Goal: Information Seeking & Learning: Learn about a topic

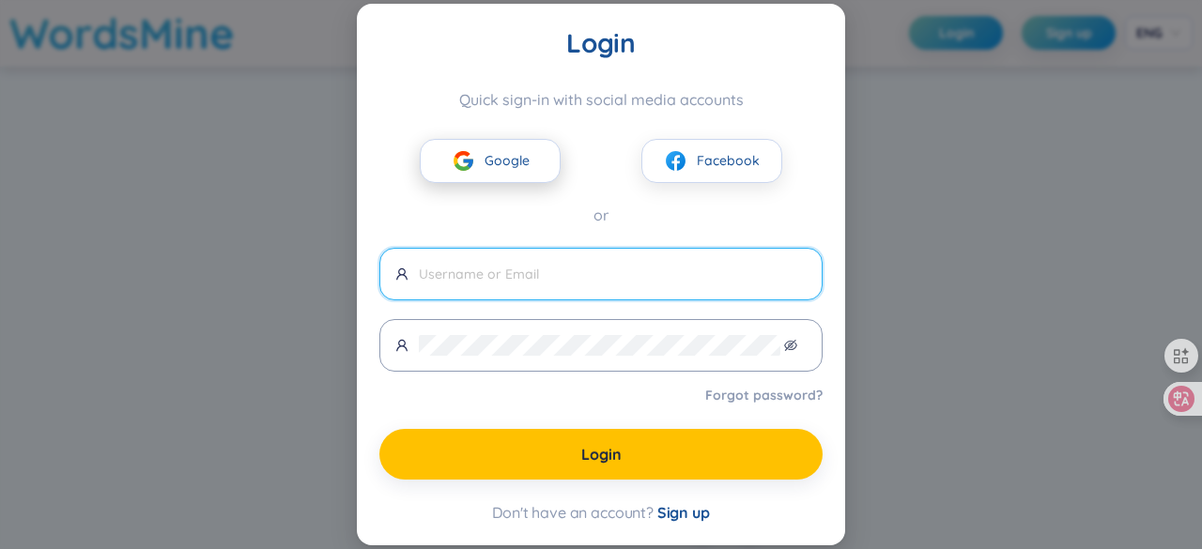
click at [454, 159] on img at bounding box center [463, 160] width 23 height 23
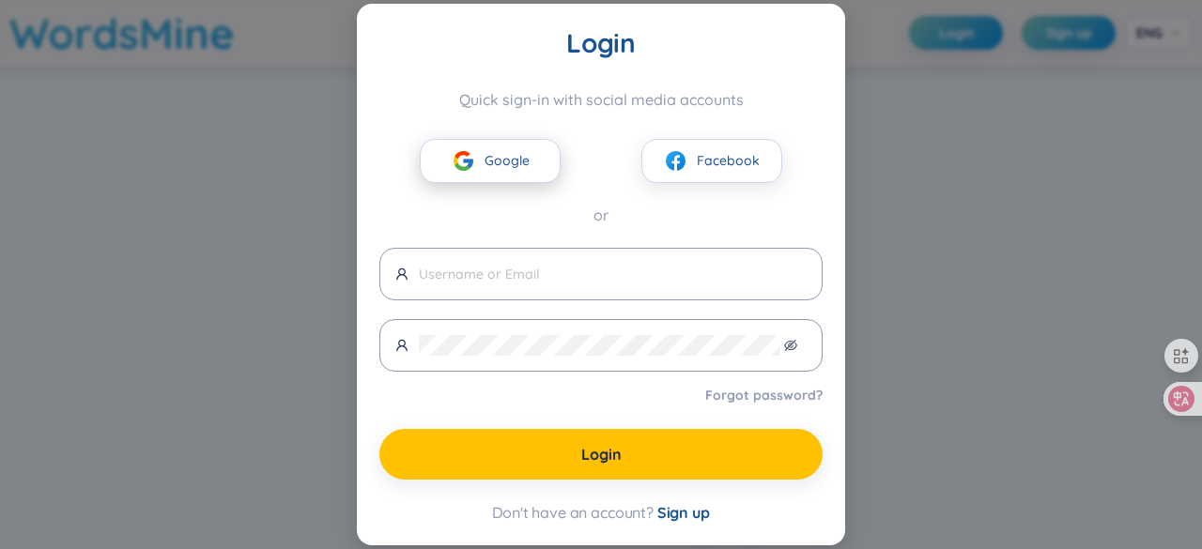
click at [512, 157] on span "Google" at bounding box center [506, 160] width 45 height 21
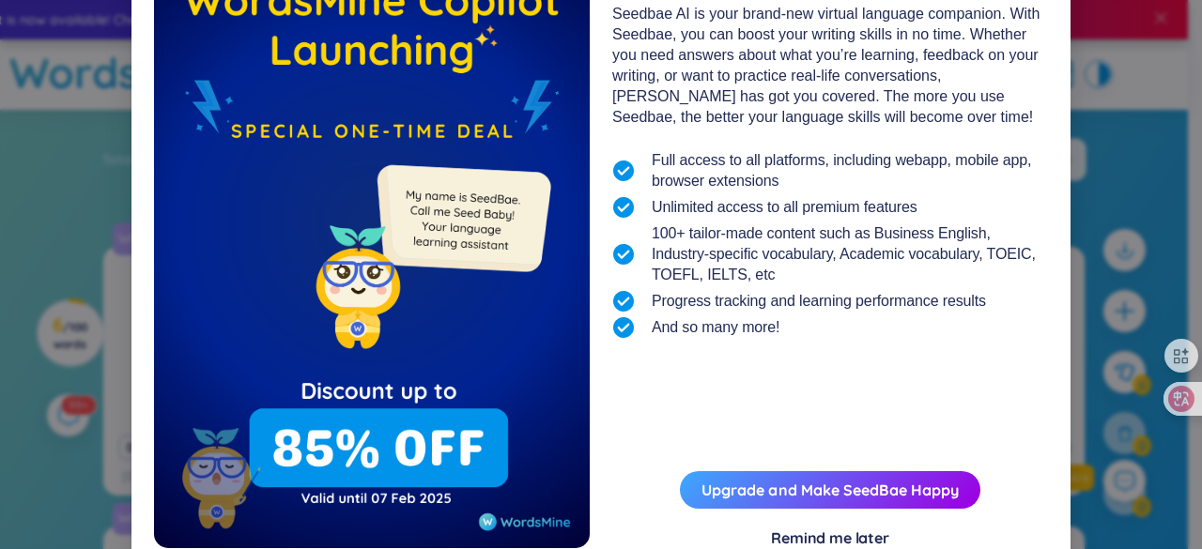
scroll to position [204, 0]
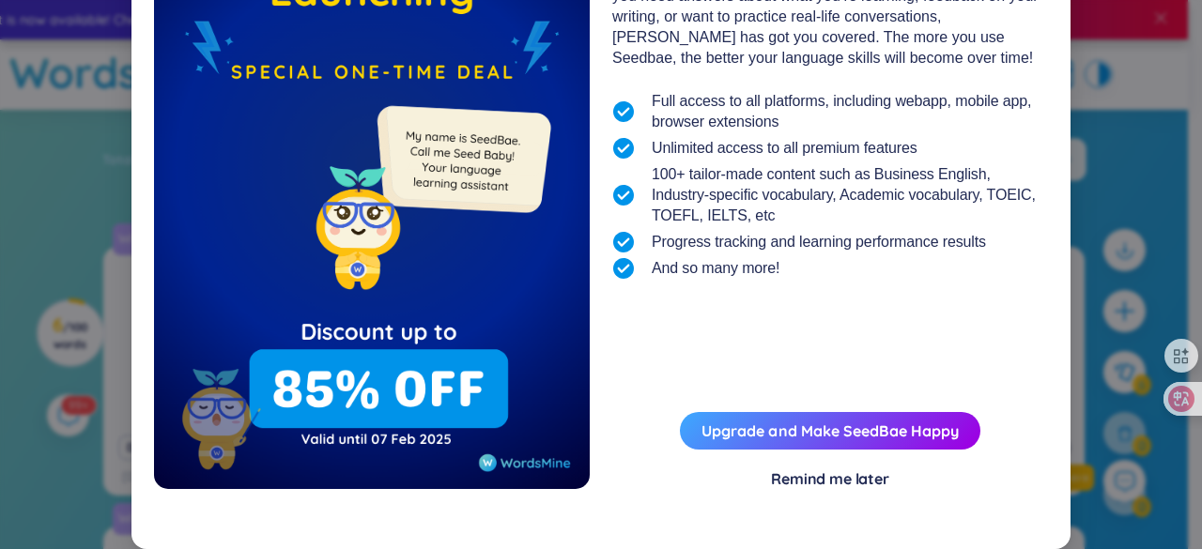
click at [810, 489] on div "Happy Lunar New Year 2025 WordsMine Copilot - Seedbae AI Seedbae AI is your bra…" at bounding box center [601, 182] width 894 height 689
click at [811, 483] on div "Remind me later" at bounding box center [830, 478] width 118 height 21
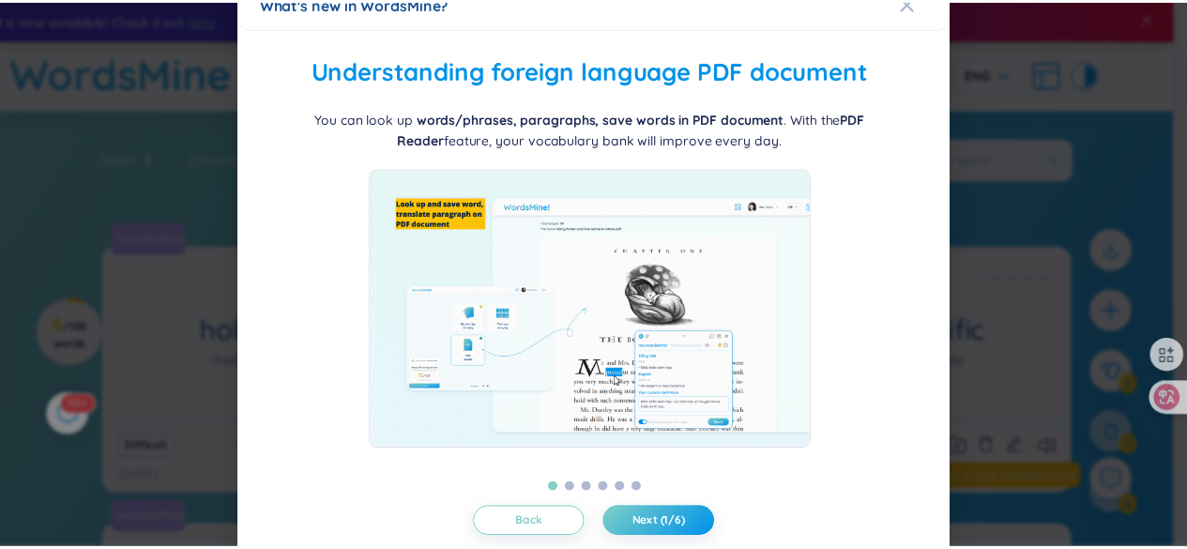
scroll to position [64, 0]
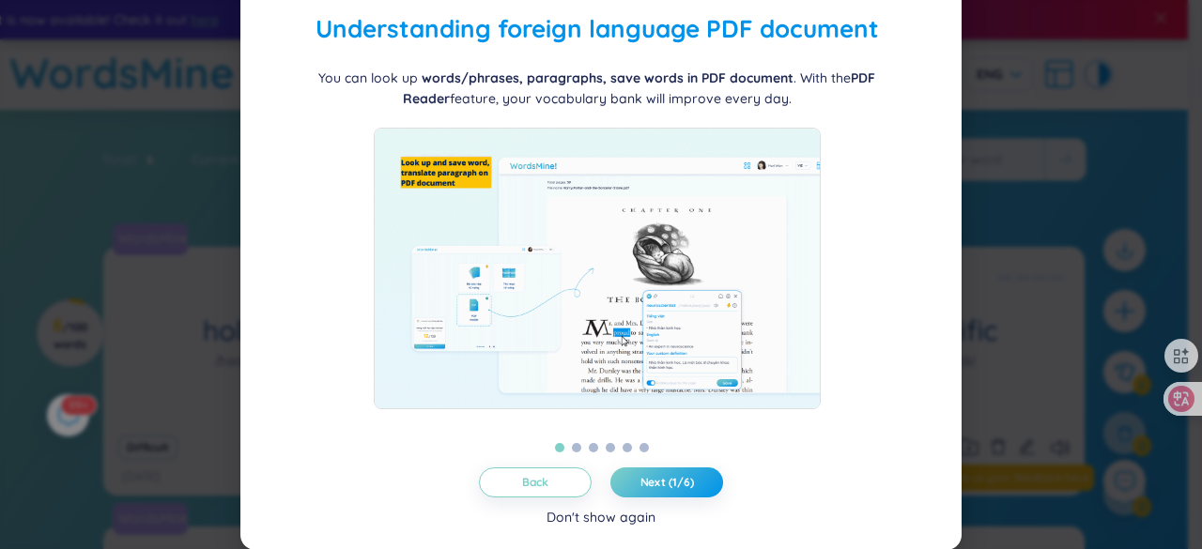
click at [565, 518] on div "Don't show again" at bounding box center [600, 517] width 109 height 21
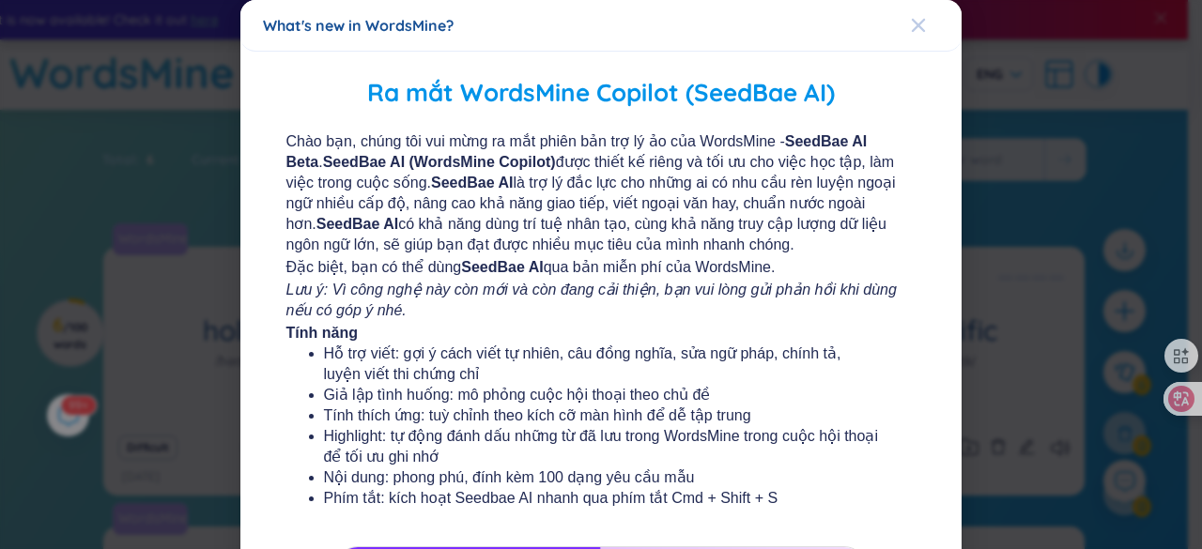
click at [911, 22] on icon "Close" at bounding box center [917, 25] width 13 height 13
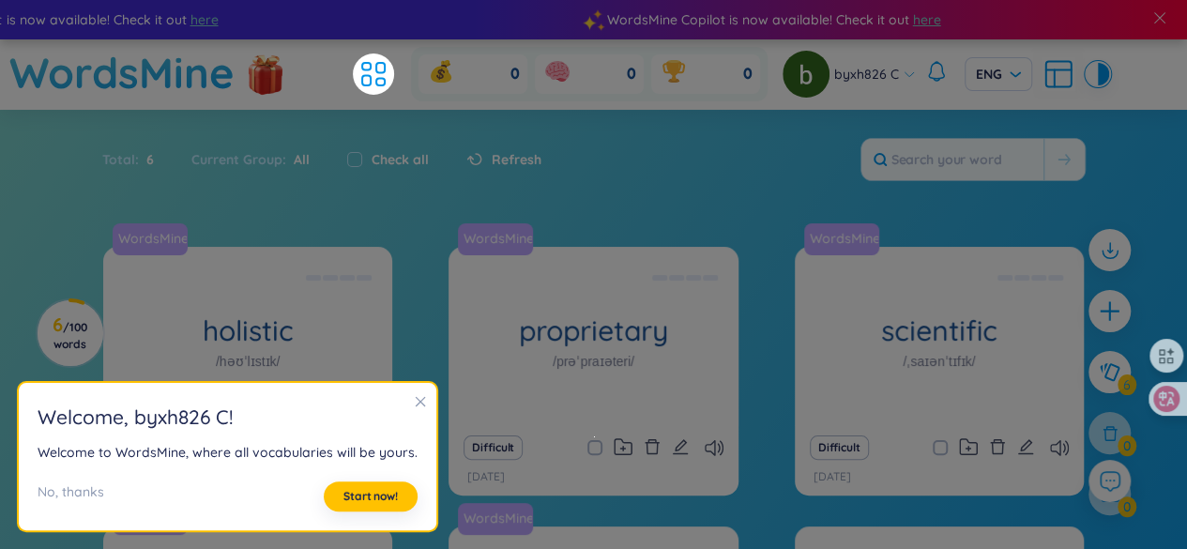
click at [416, 404] on icon "close" at bounding box center [421, 402] width 10 height 10
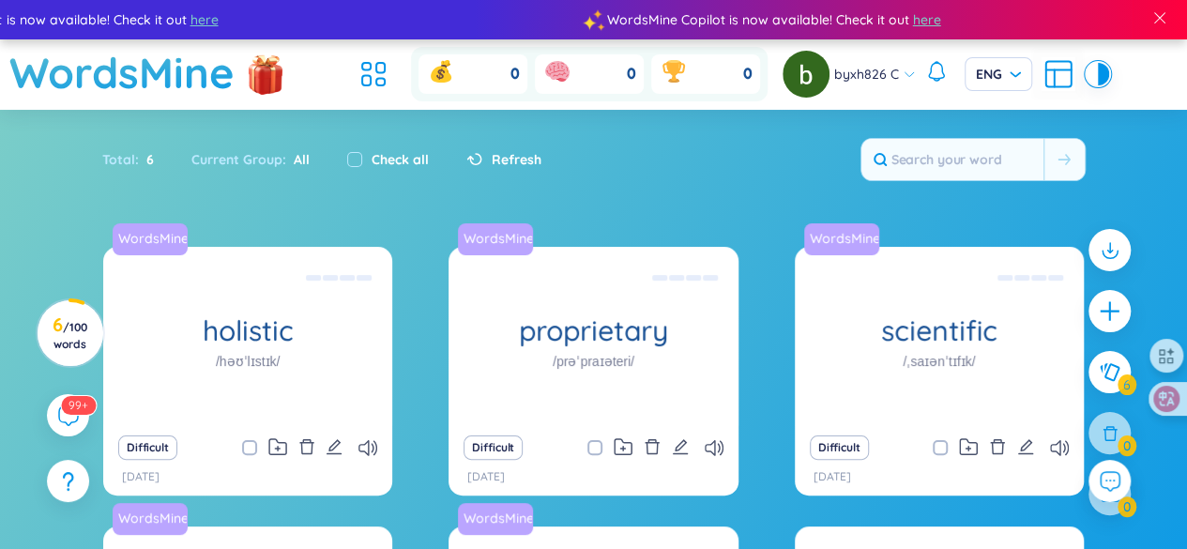
click at [1054, 74] on icon at bounding box center [1059, 74] width 34 height 34
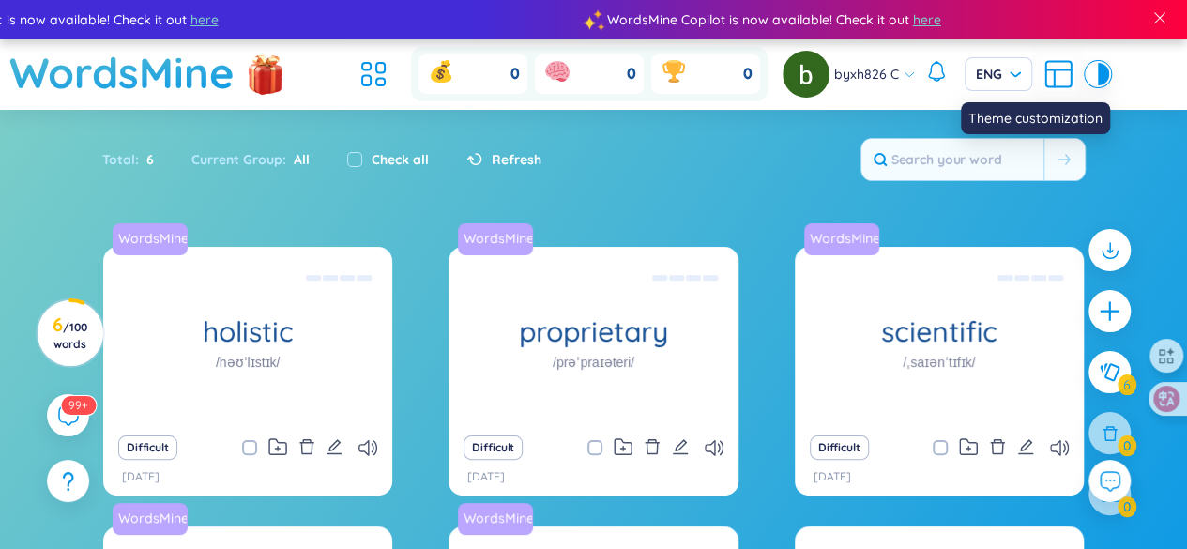
click at [1108, 80] on div at bounding box center [1098, 74] width 23 height 23
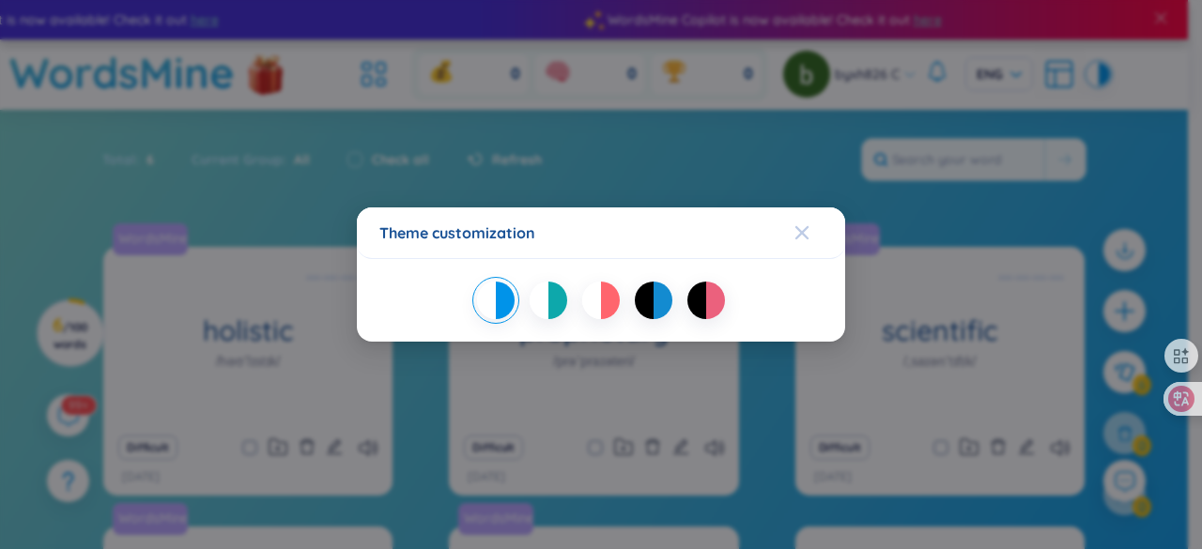
click at [800, 236] on icon "Close" at bounding box center [801, 232] width 13 height 13
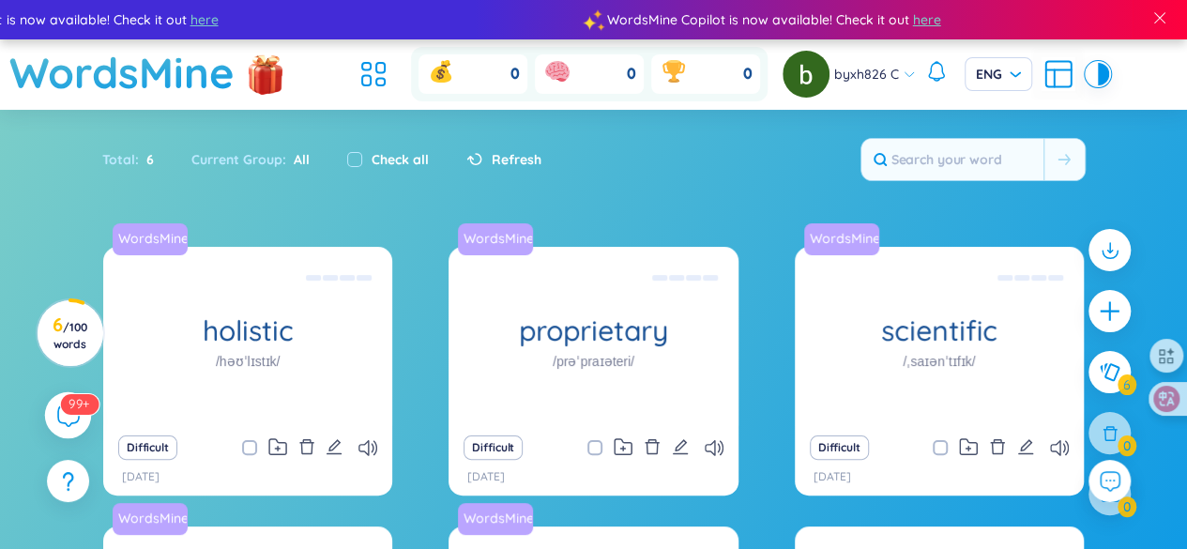
click at [61, 415] on icon at bounding box center [67, 415] width 23 height 23
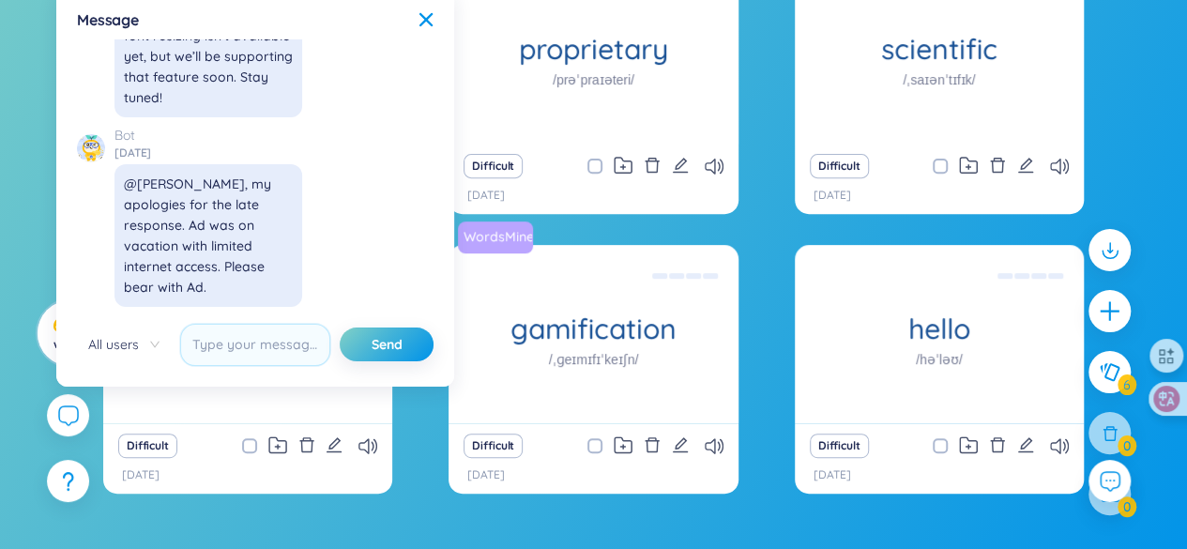
scroll to position [21590, 0]
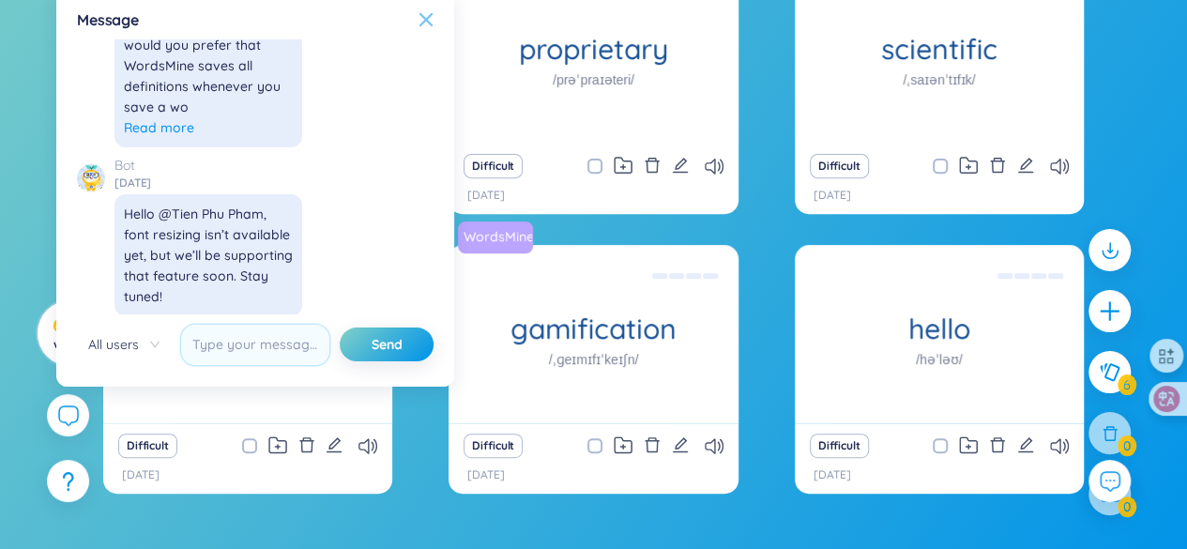
click at [429, 14] on icon at bounding box center [426, 19] width 15 height 15
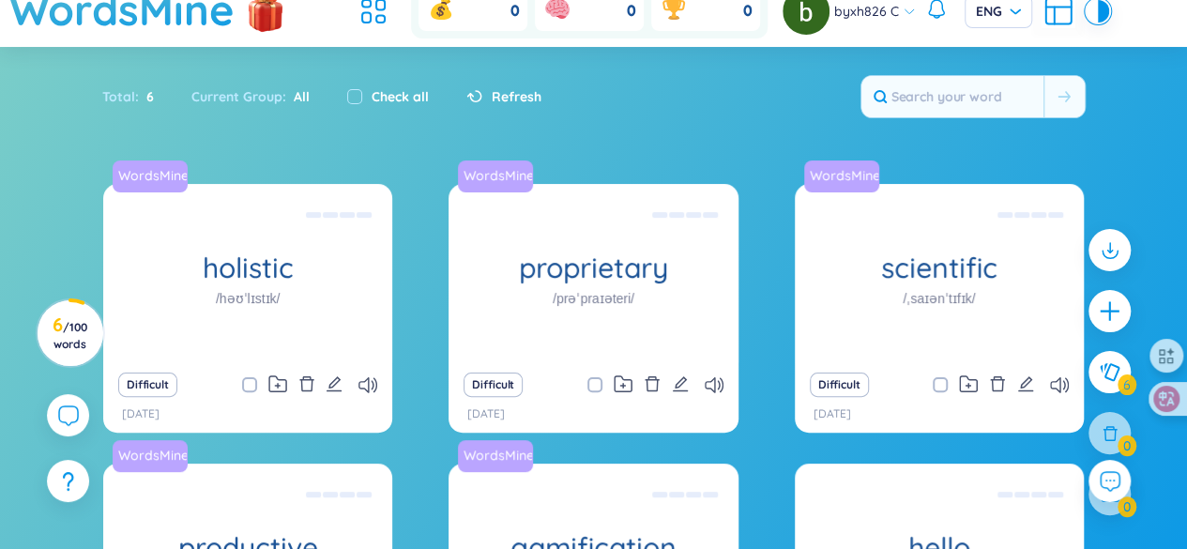
scroll to position [0, 0]
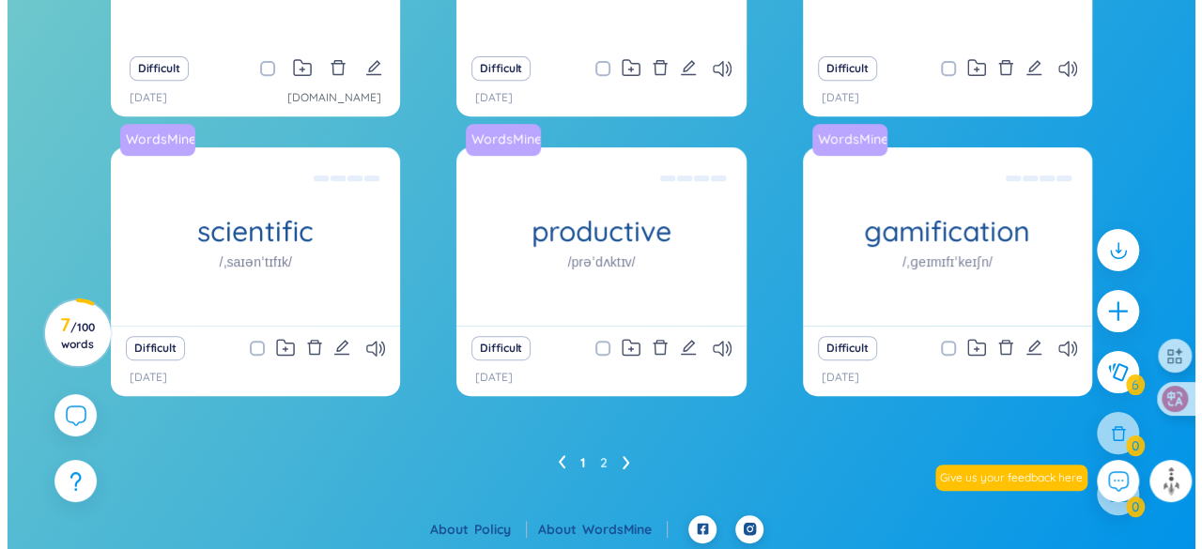
scroll to position [381, 0]
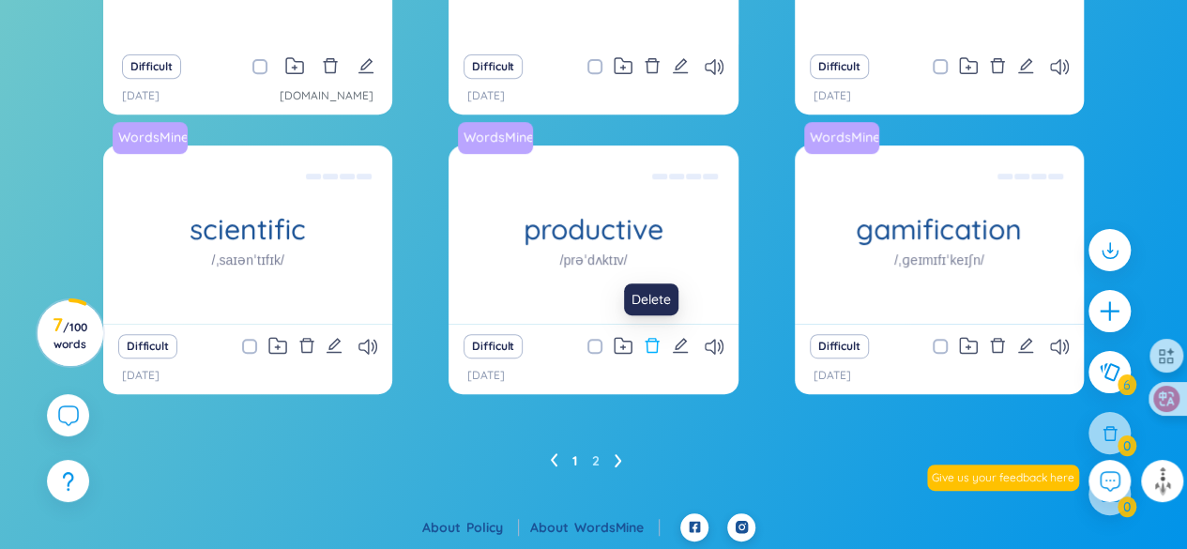
click at [655, 349] on icon "delete" at bounding box center [652, 345] width 17 height 17
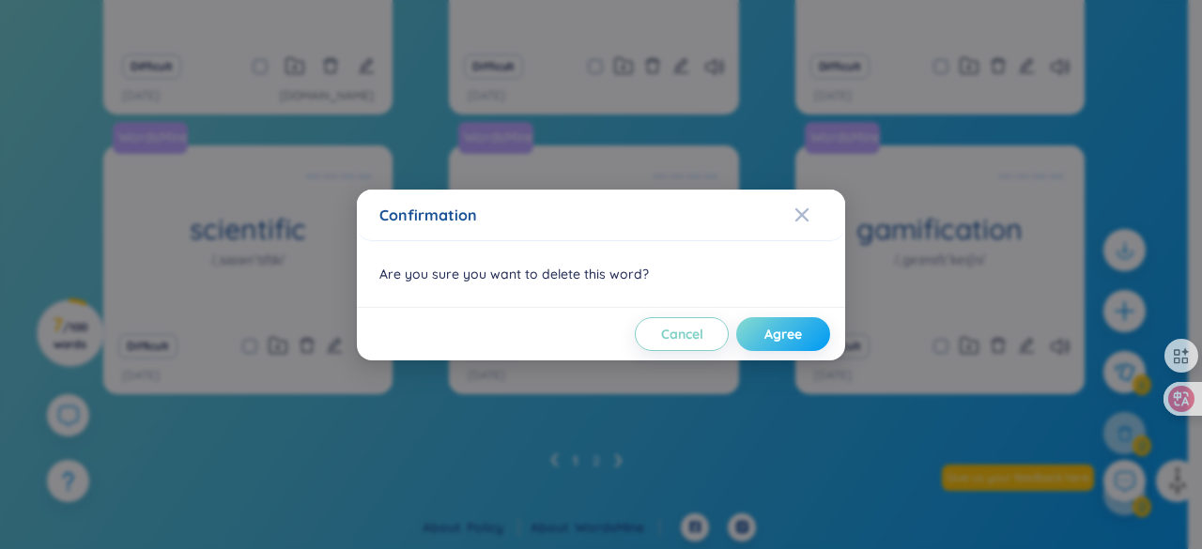
click at [767, 333] on span "Agree" at bounding box center [783, 334] width 38 height 19
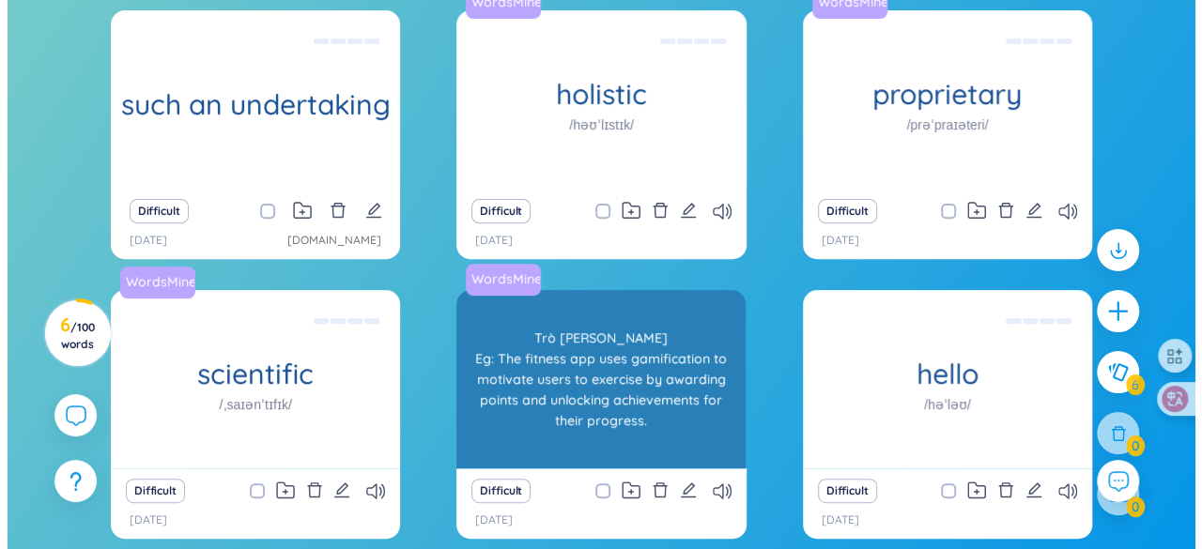
scroll to position [135, 0]
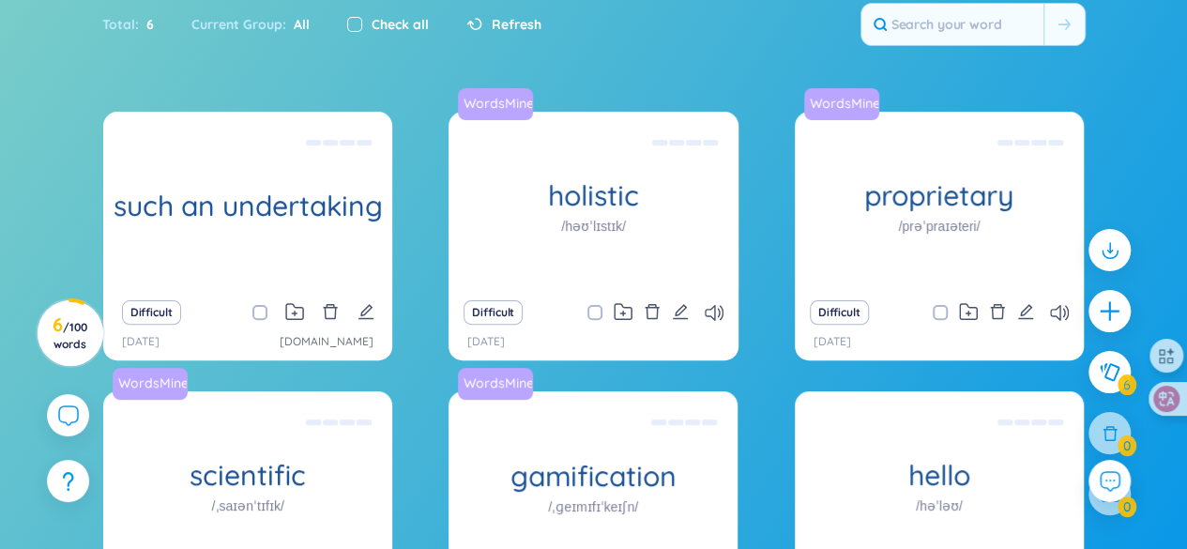
click at [348, 22] on input "checkbox" at bounding box center [354, 24] width 15 height 15
checkbox input "true"
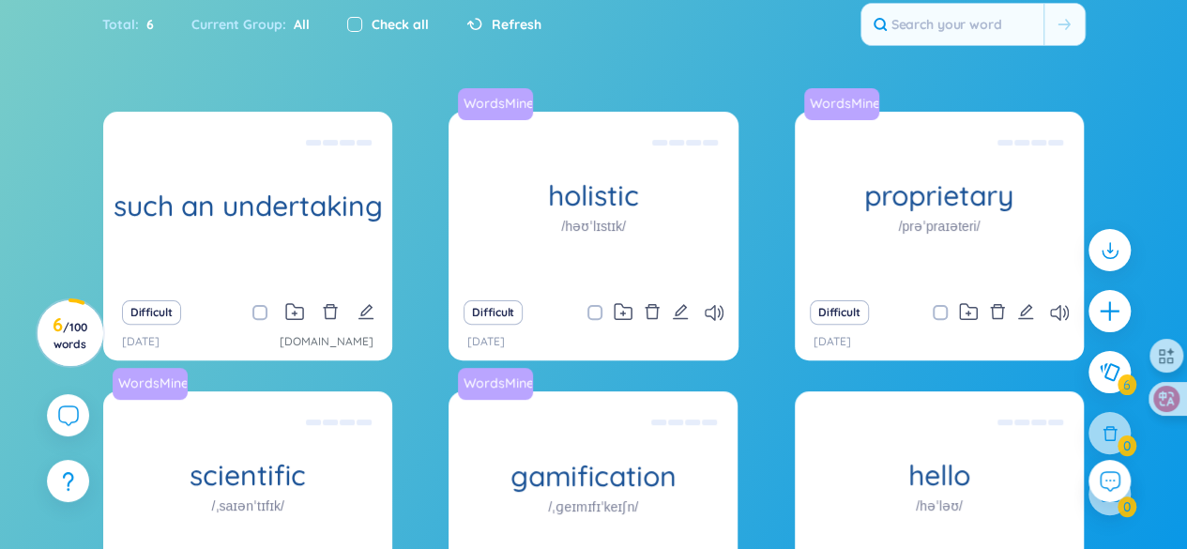
checkbox input "true"
click at [260, 310] on span at bounding box center [260, 312] width 15 height 15
click at [262, 310] on input "checkbox" at bounding box center [269, 312] width 15 height 15
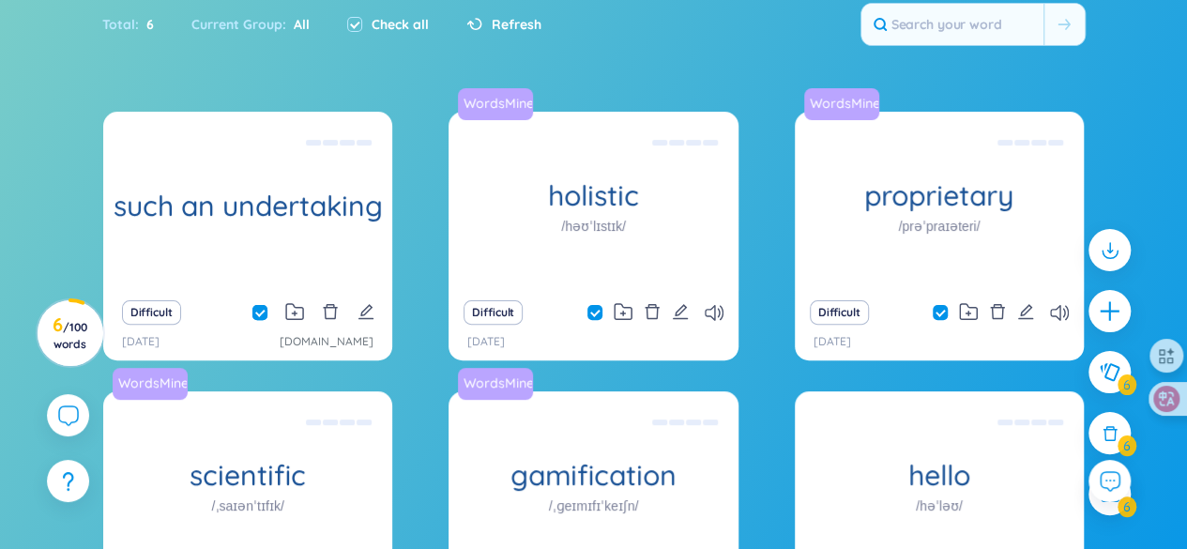
checkbox input "false"
click at [1112, 431] on icon at bounding box center [1110, 433] width 21 height 21
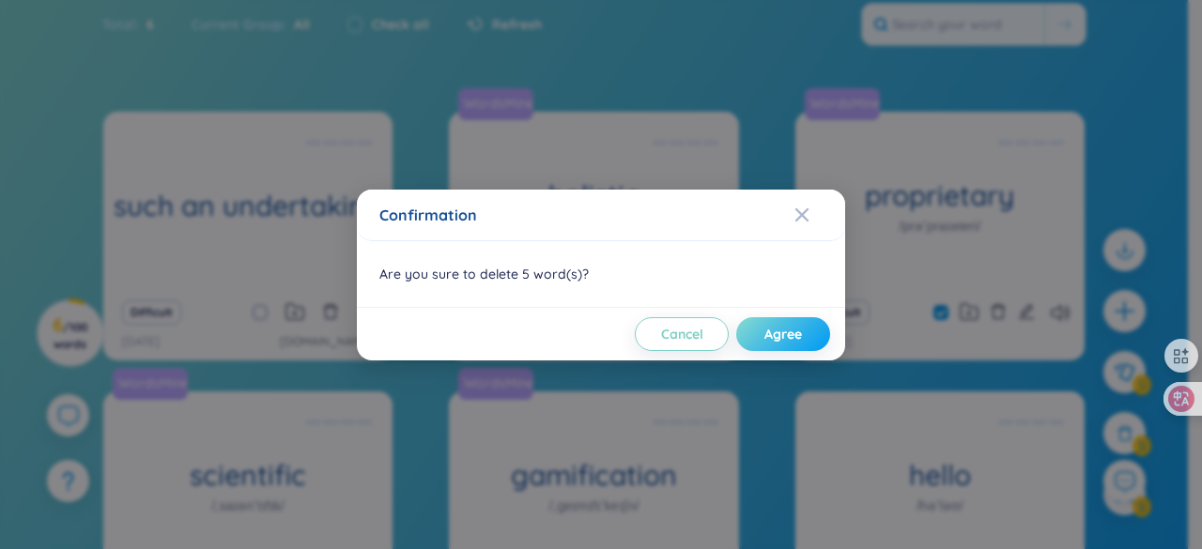
click at [781, 331] on span "Agree" at bounding box center [783, 334] width 38 height 19
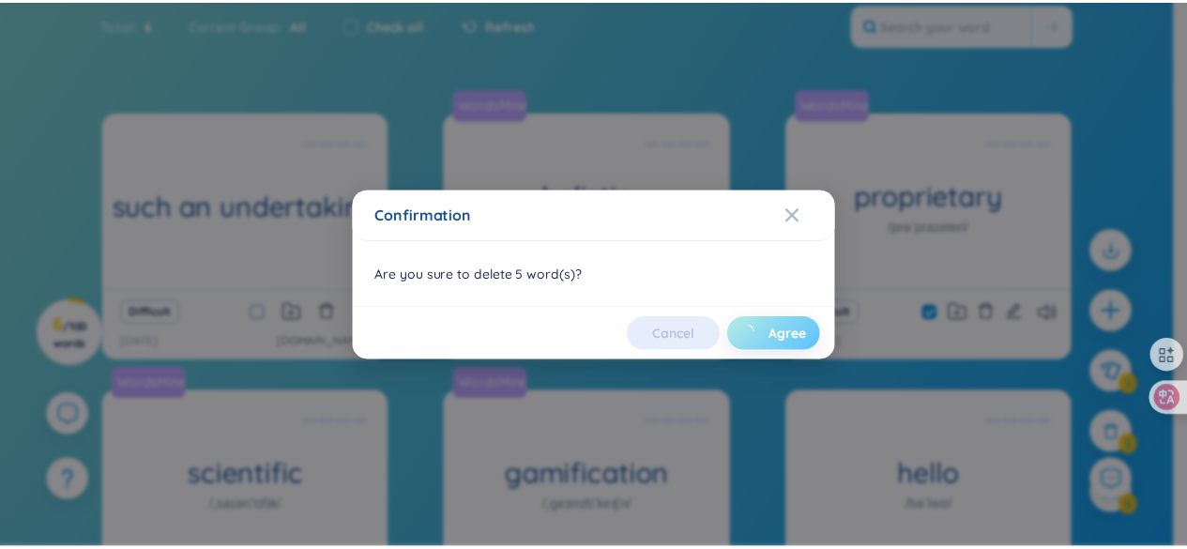
scroll to position [64, 0]
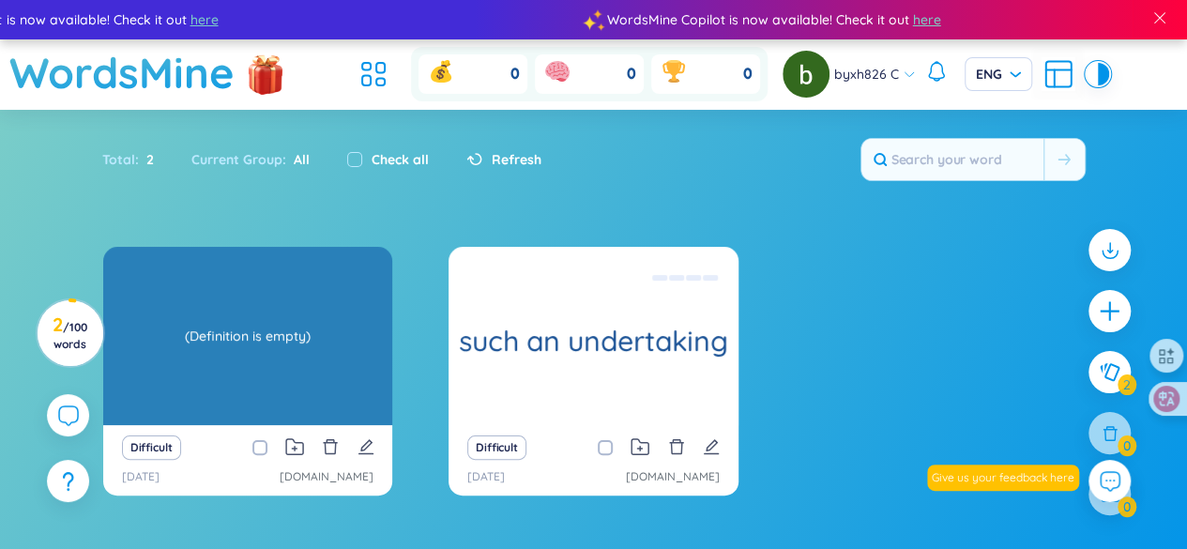
click at [317, 348] on div "(Definition is empty)" at bounding box center [248, 336] width 270 height 169
click at [317, 358] on div "(Definition is empty)" at bounding box center [248, 336] width 270 height 169
click at [280, 333] on div "(Definition is empty)" at bounding box center [248, 336] width 270 height 169
click at [245, 319] on div "a big headline grabber" at bounding box center [247, 336] width 289 height 178
click at [245, 319] on h1 "a big headline grabber" at bounding box center [247, 342] width 289 height 66
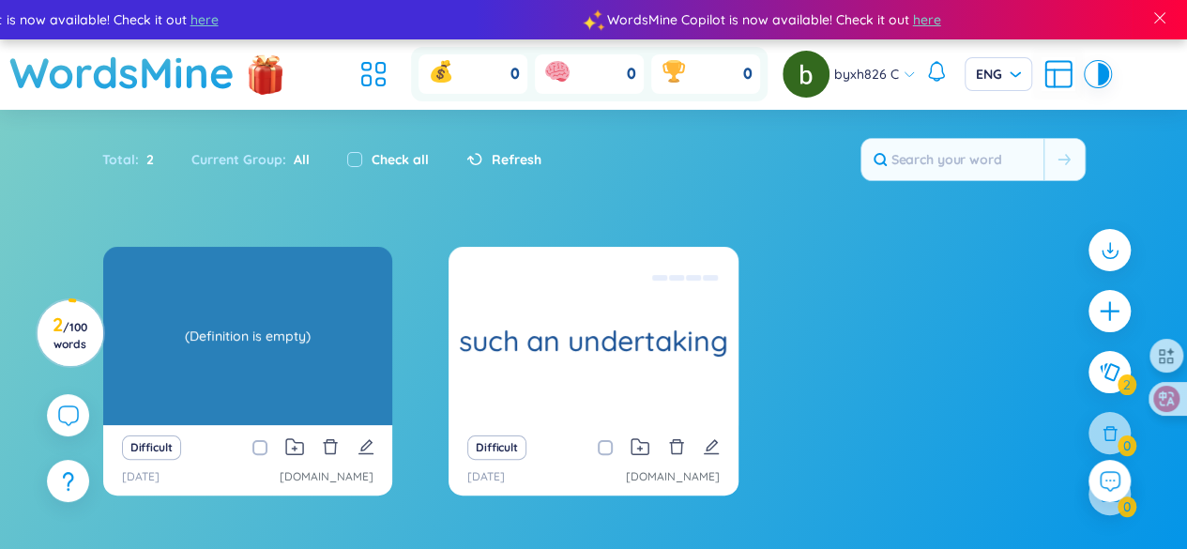
click at [245, 319] on div "a big headline grabber (Definition is empty)" at bounding box center [247, 336] width 289 height 178
click at [203, 349] on div "(Definition is empty)" at bounding box center [248, 336] width 270 height 169
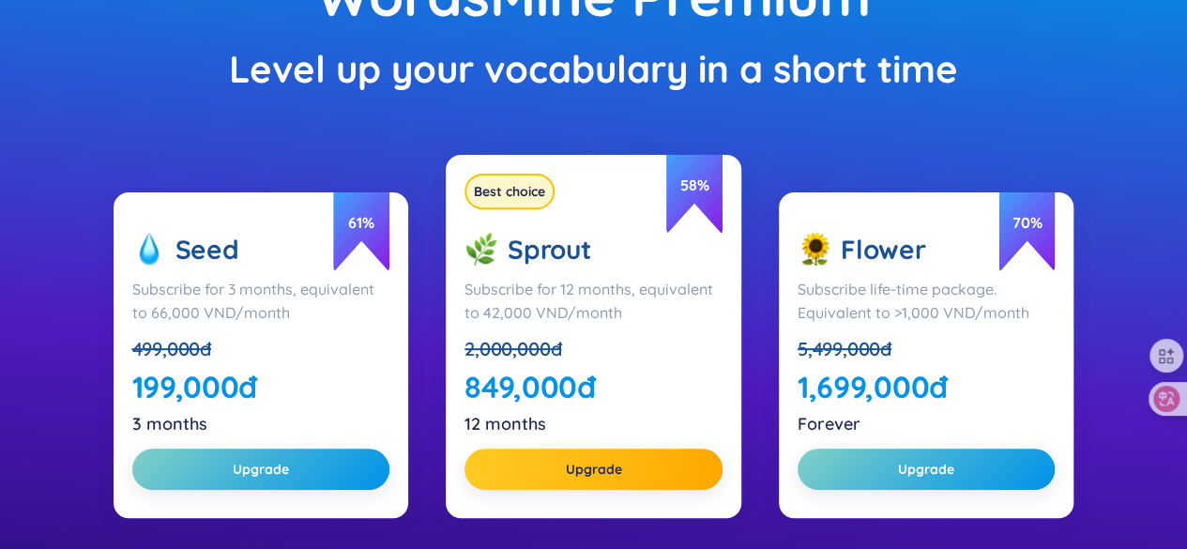
scroll to position [282, 0]
